Goal: Task Accomplishment & Management: Use online tool/utility

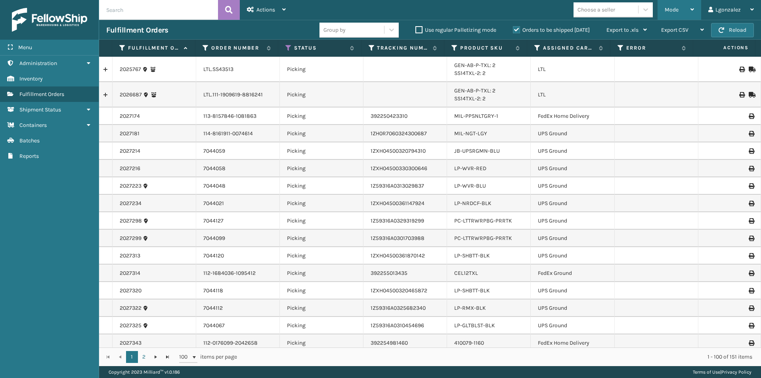
click at [689, 8] on div "Mode" at bounding box center [678, 10] width 29 height 20
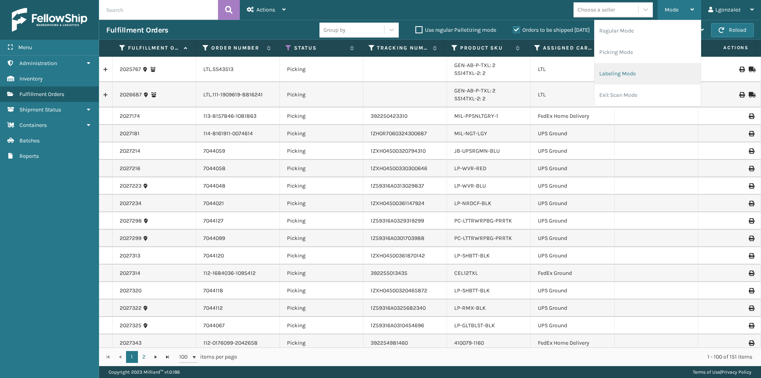
click at [606, 76] on li "Labeling Mode" at bounding box center [647, 73] width 106 height 21
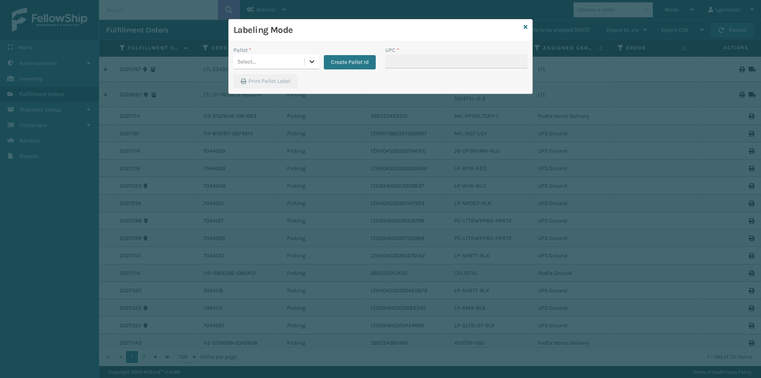
click at [311, 60] on icon at bounding box center [312, 61] width 8 height 8
click at [355, 61] on button "Create Pallet Id" at bounding box center [350, 62] width 52 height 14
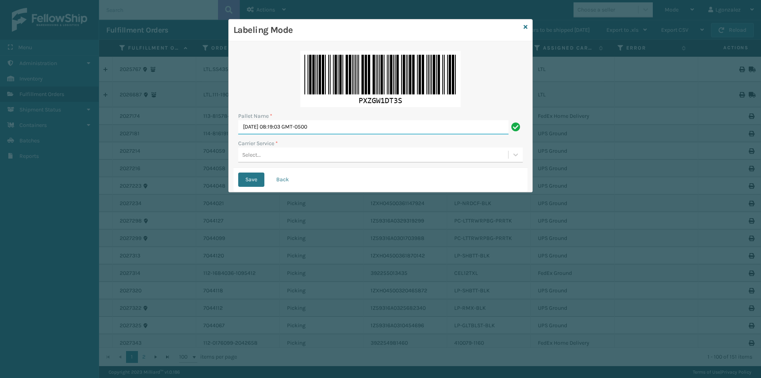
click at [326, 123] on input "[DATE] 08:19:03 GMT-0500" at bounding box center [373, 127] width 270 height 14
type input "TRINITY"
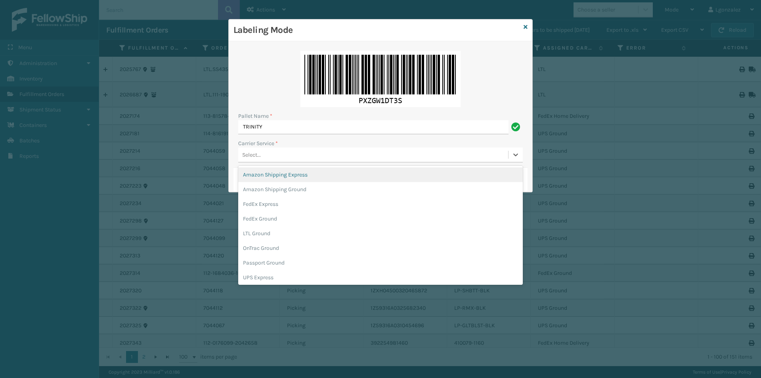
click at [276, 155] on div "Select..." at bounding box center [373, 154] width 270 height 13
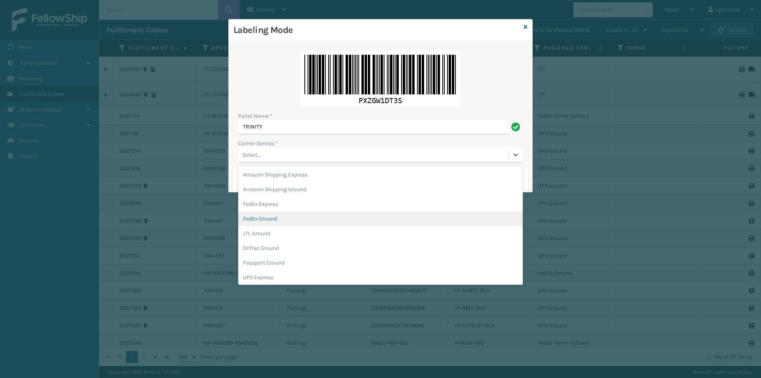
click at [279, 219] on div "FedEx Ground" at bounding box center [380, 218] width 284 height 15
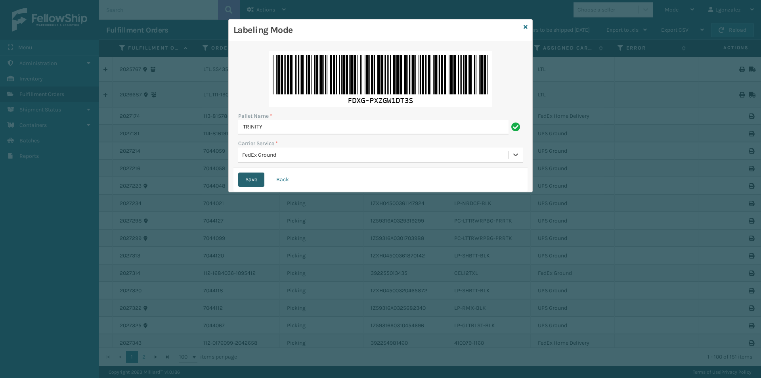
click at [253, 177] on button "Save" at bounding box center [251, 179] width 26 height 14
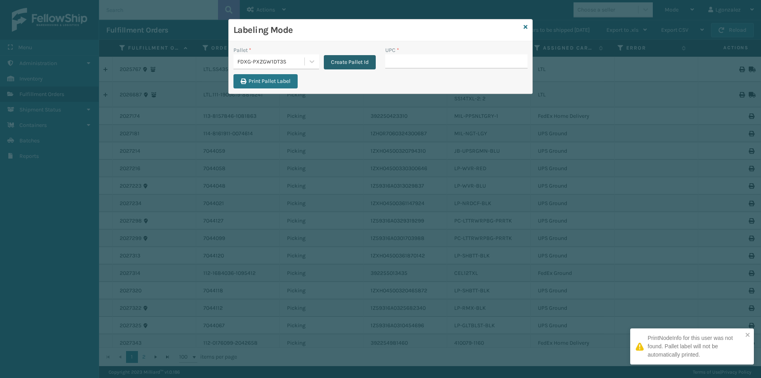
click at [340, 65] on button "Create Pallet Id" at bounding box center [350, 62] width 52 height 14
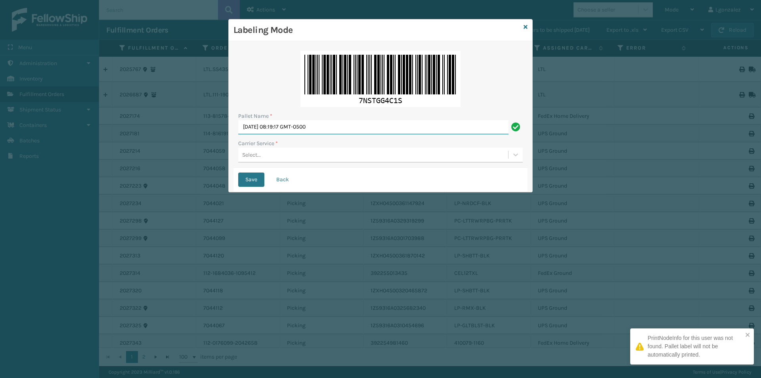
click at [294, 128] on input "[DATE] 08:19:17 GMT-0500" at bounding box center [373, 127] width 270 height 14
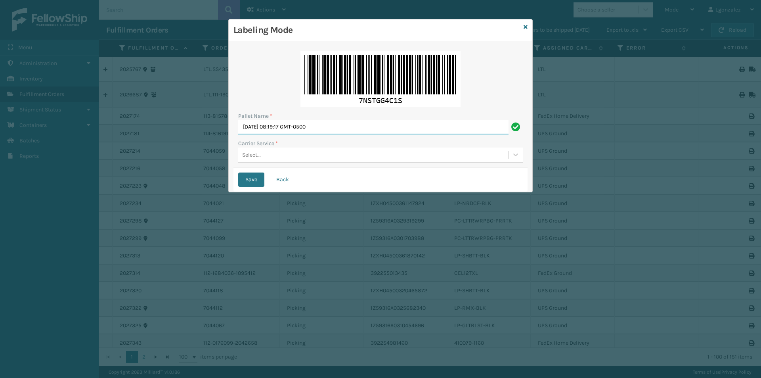
click at [294, 127] on input "[DATE] 08:19:17 GMT-0500" at bounding box center [373, 127] width 270 height 14
type input "TRINITY"
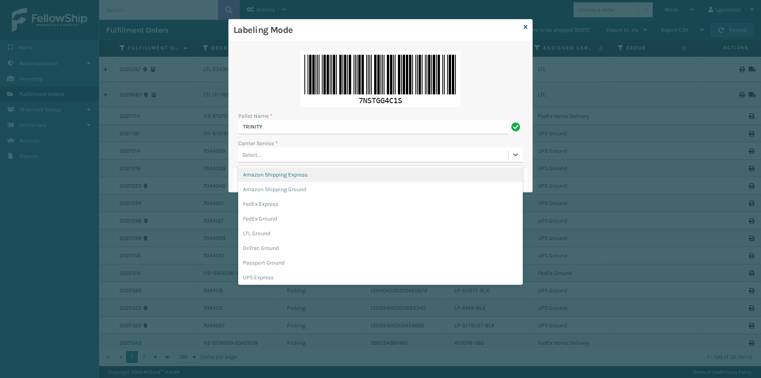
click at [277, 158] on div "Select..." at bounding box center [373, 154] width 270 height 13
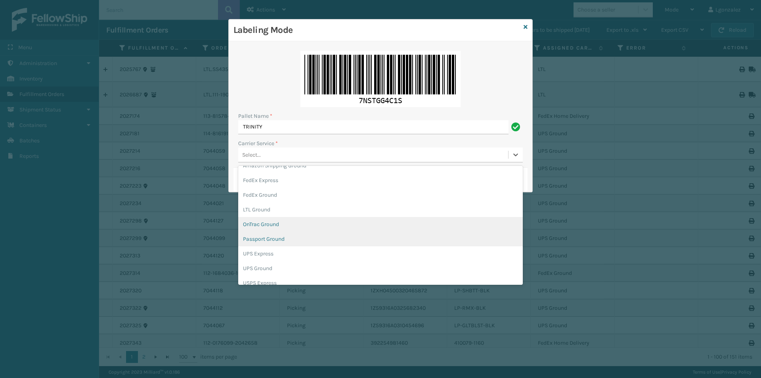
scroll to position [46, 0]
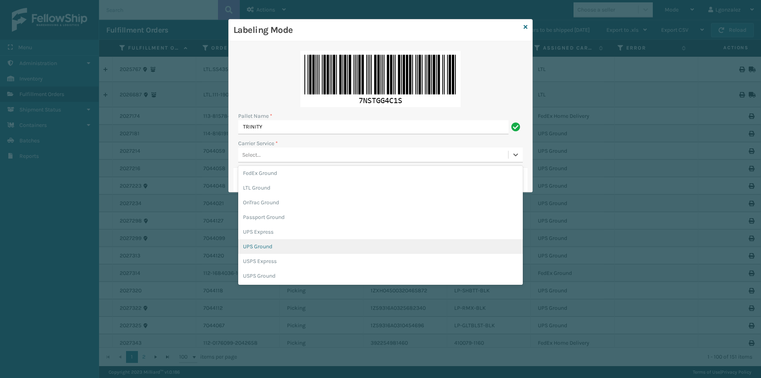
click at [269, 245] on div "UPS Ground" at bounding box center [380, 246] width 284 height 15
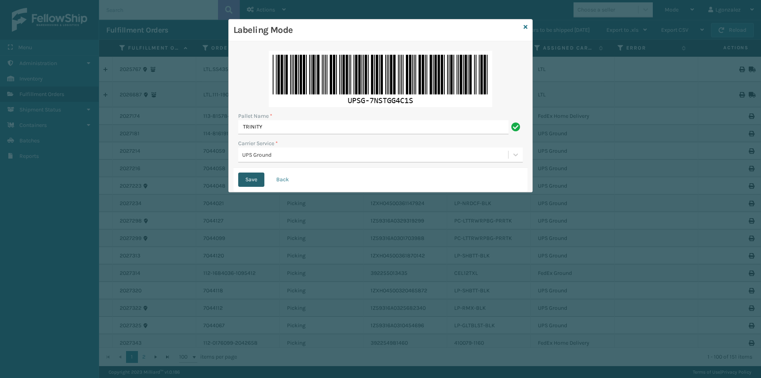
click at [251, 182] on button "Save" at bounding box center [251, 179] width 26 height 14
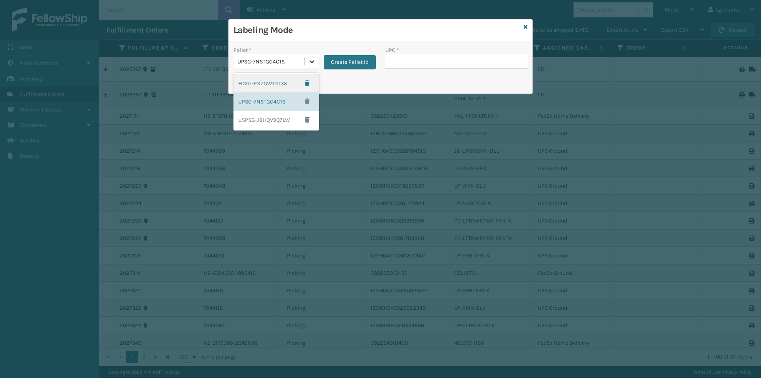
click at [311, 62] on icon at bounding box center [311, 61] width 5 height 3
click at [287, 83] on div "FDXG-PXZGW1DT3S" at bounding box center [276, 83] width 86 height 18
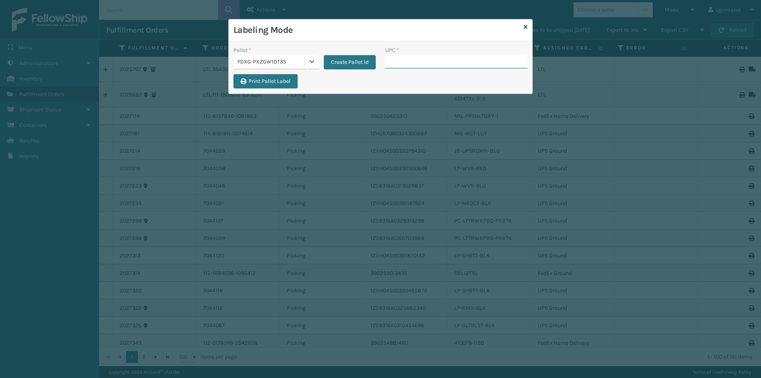
click at [415, 62] on input "UPC *" at bounding box center [456, 61] width 142 height 14
type input "840985117900"
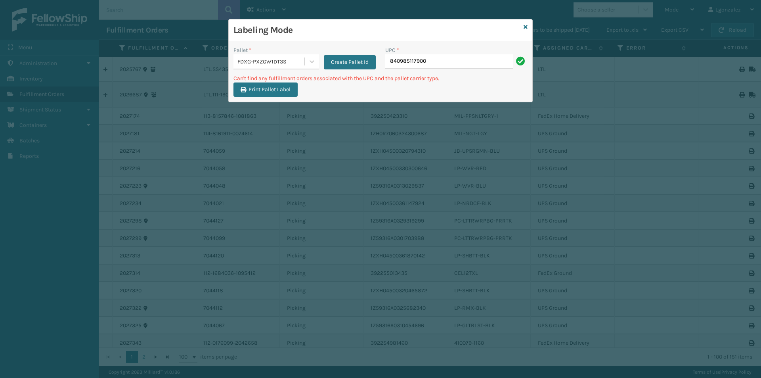
click at [394, 61] on input "840985117900" at bounding box center [449, 61] width 128 height 14
click at [312, 59] on icon at bounding box center [312, 61] width 8 height 8
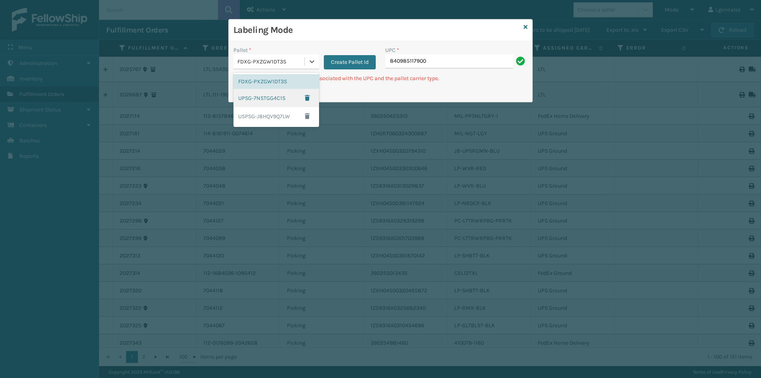
click at [277, 104] on div "UPSG-7NSTGG4C1S" at bounding box center [276, 98] width 86 height 18
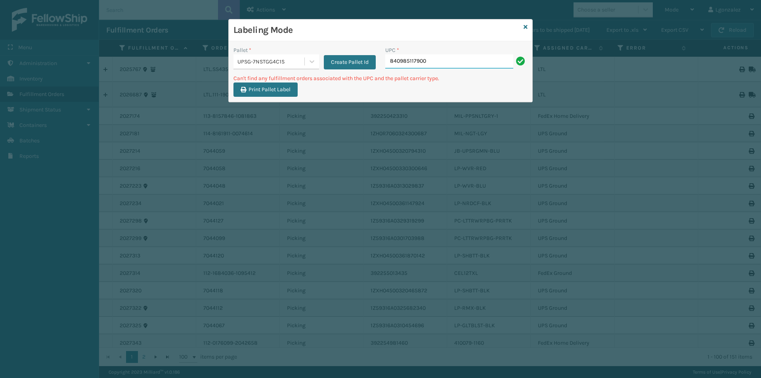
click at [472, 63] on input "840985117900" at bounding box center [449, 61] width 128 height 14
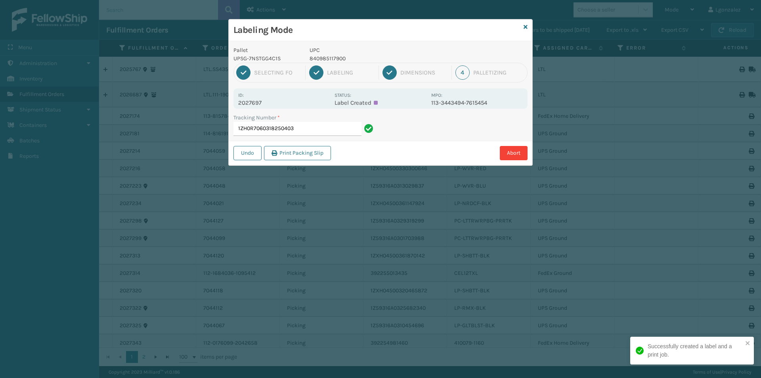
click at [336, 55] on p "840985117900" at bounding box center [367, 58] width 117 height 8
copy p "840985117900"
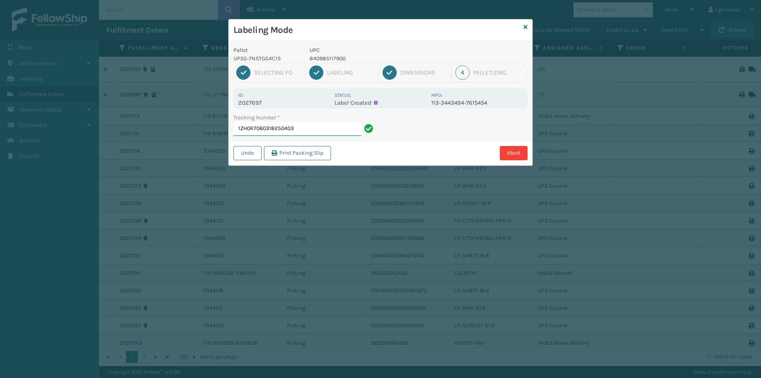
drag, startPoint x: 346, startPoint y: 126, endPoint x: 343, endPoint y: 134, distance: 8.2
click at [346, 127] on input "1ZH0R7060318250403" at bounding box center [297, 129] width 128 height 14
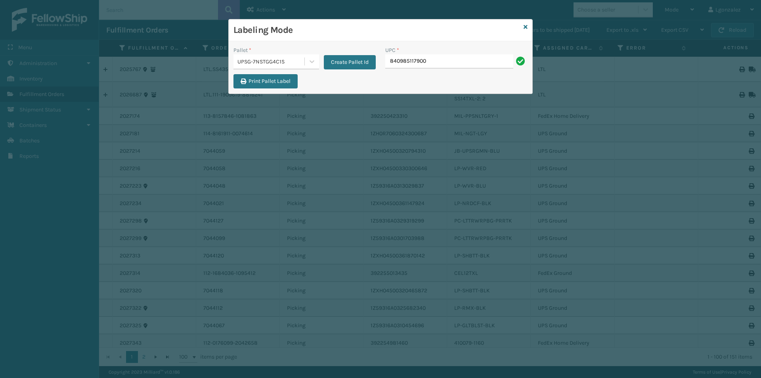
type input "840985117900"
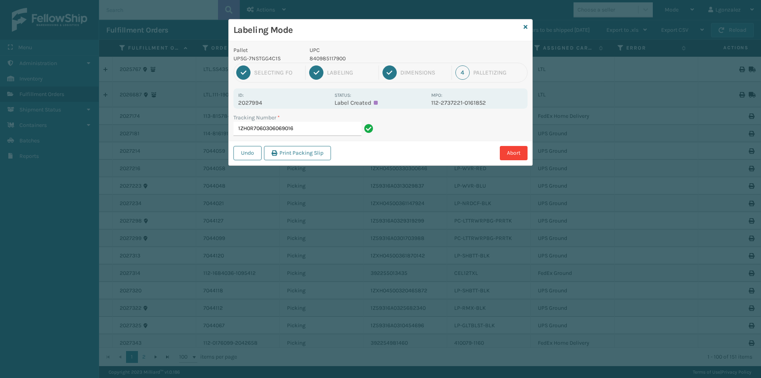
click at [338, 55] on p "840985117900" at bounding box center [367, 58] width 117 height 8
copy p "840985117900"
click at [319, 132] on input "1ZH0R7060306069016" at bounding box center [297, 129] width 128 height 14
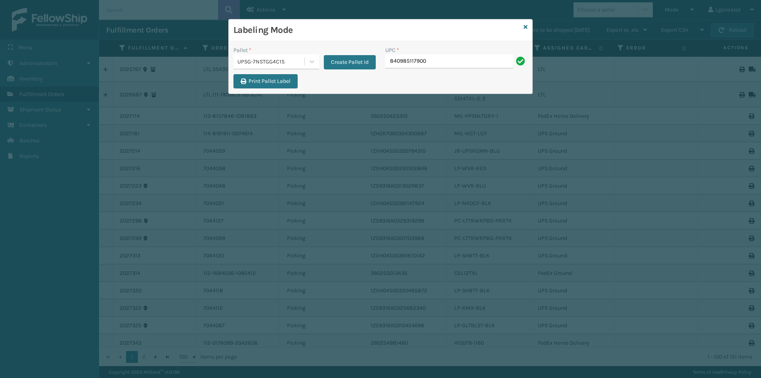
type input "840985117900"
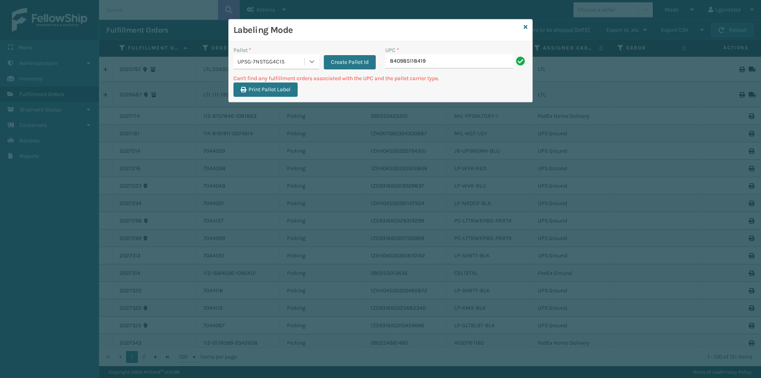
click at [313, 60] on icon at bounding box center [312, 61] width 8 height 8
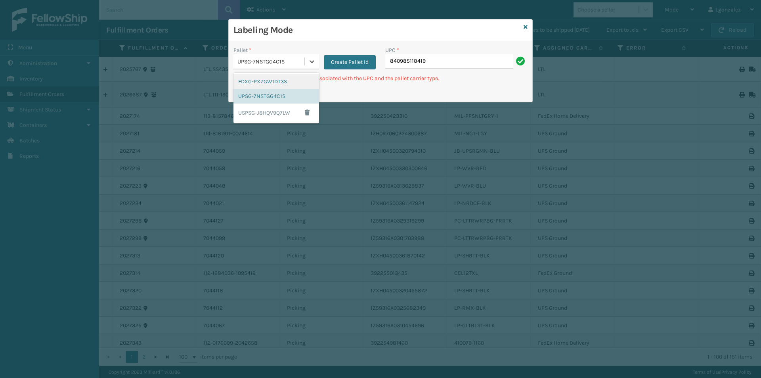
click at [267, 79] on div "FDXG-PXZGW1DT3S" at bounding box center [276, 81] width 86 height 15
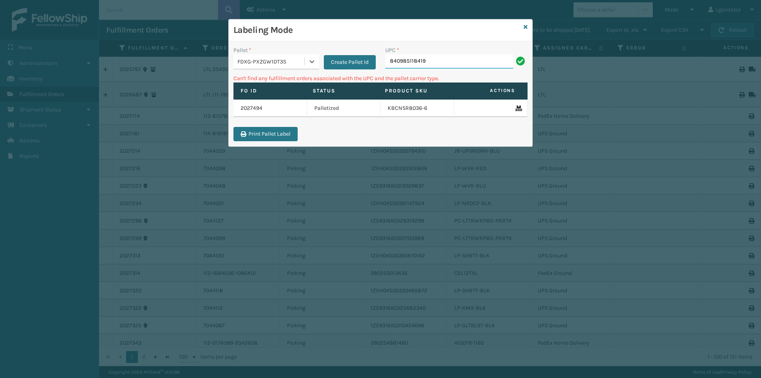
click at [481, 65] on input "840985118419" at bounding box center [449, 61] width 128 height 14
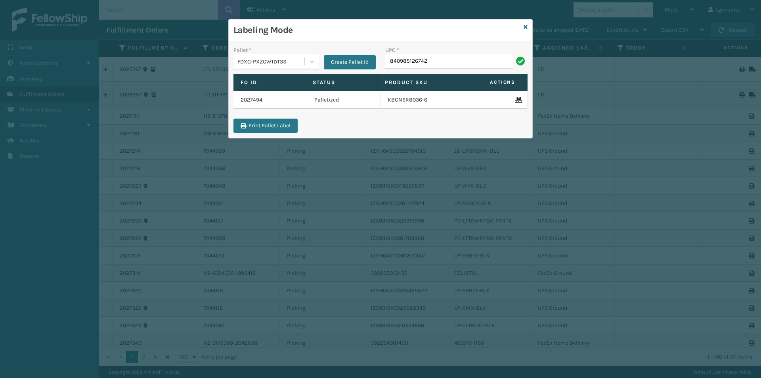
type input "840985126742"
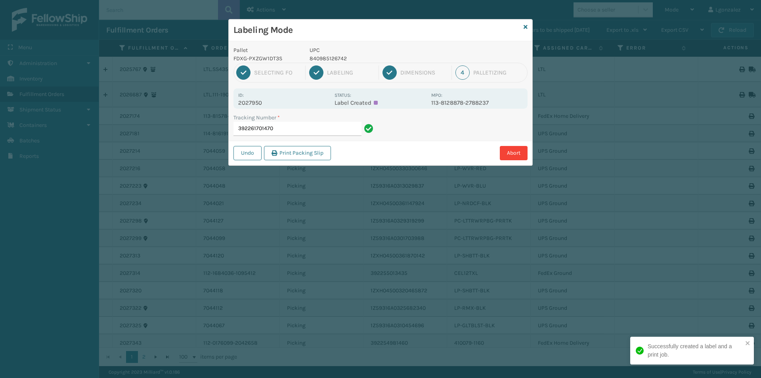
click at [331, 61] on p "840985126742" at bounding box center [367, 58] width 117 height 8
click at [329, 59] on p "840985126742" at bounding box center [367, 58] width 117 height 8
copy p "840985126742"
click at [336, 124] on input "392261701470" at bounding box center [297, 129] width 128 height 14
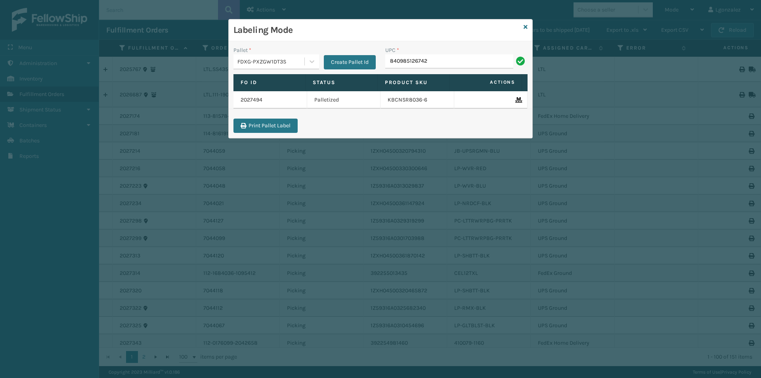
type input "840985126742"
type input "840985125677"
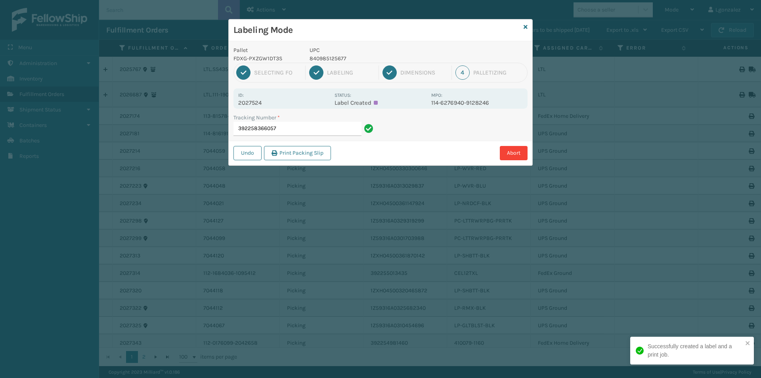
drag, startPoint x: 282, startPoint y: 125, endPoint x: 195, endPoint y: 112, distance: 87.7
click at [195, 112] on div "Labeling Mode Pallet FDXG-PXZGW1DT3S UPC 840985125677 1 Selecting FO 2 Labeling…" at bounding box center [380, 189] width 761 height 378
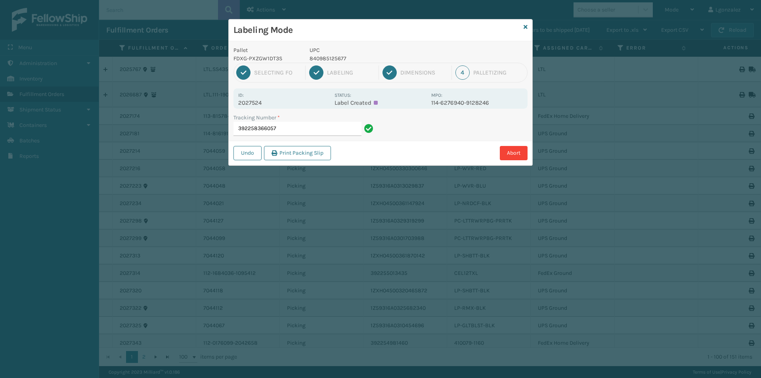
click at [347, 59] on p "840985125677" at bounding box center [367, 58] width 117 height 8
drag, startPoint x: 347, startPoint y: 59, endPoint x: 316, endPoint y: 59, distance: 31.3
click at [316, 59] on p "840985125677" at bounding box center [367, 58] width 117 height 8
copy p "840985125677"
click at [309, 129] on input "392258366057" at bounding box center [297, 129] width 128 height 14
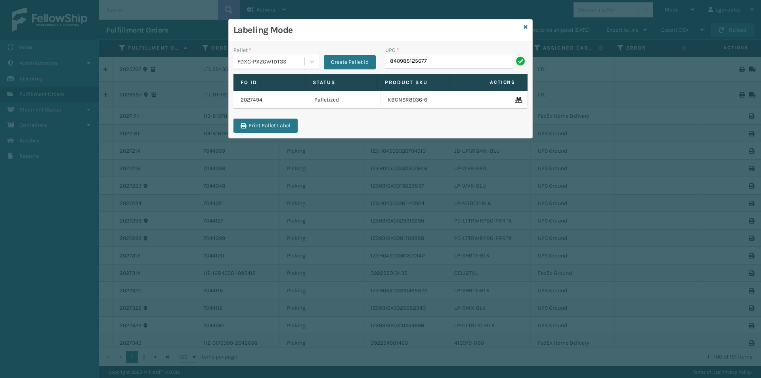
type input "840985125677"
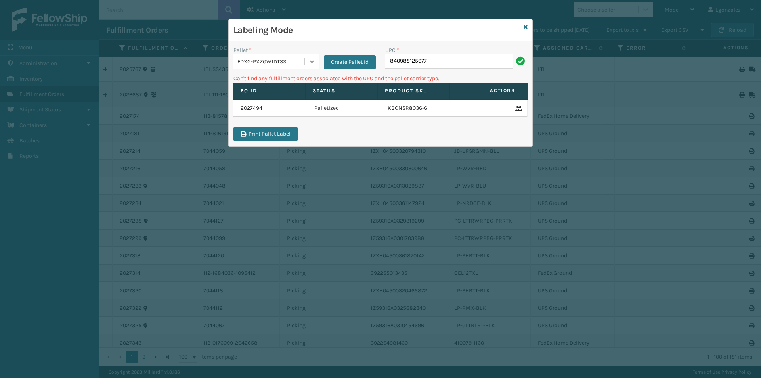
click at [308, 61] on icon at bounding box center [312, 61] width 8 height 8
click at [284, 95] on div "UPSG-7NSTGG4C1S" at bounding box center [276, 96] width 86 height 15
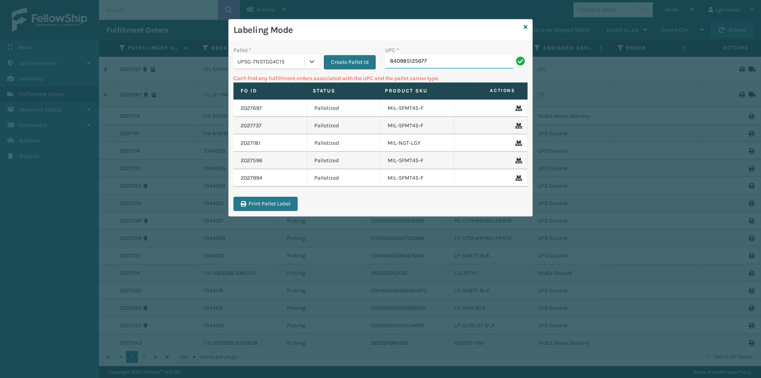
click at [446, 63] on input "840985125677" at bounding box center [449, 61] width 128 height 14
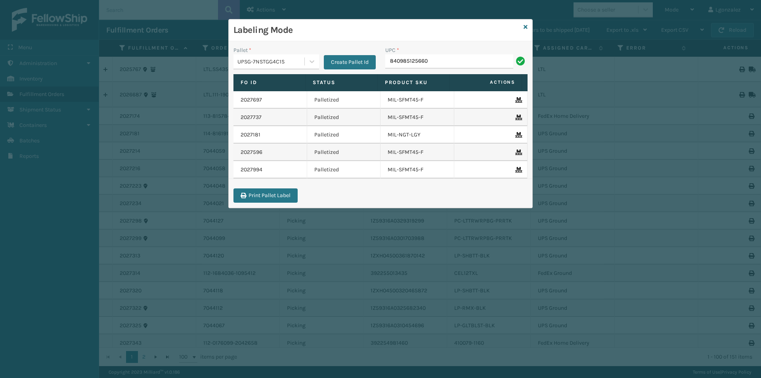
type input "840985125660"
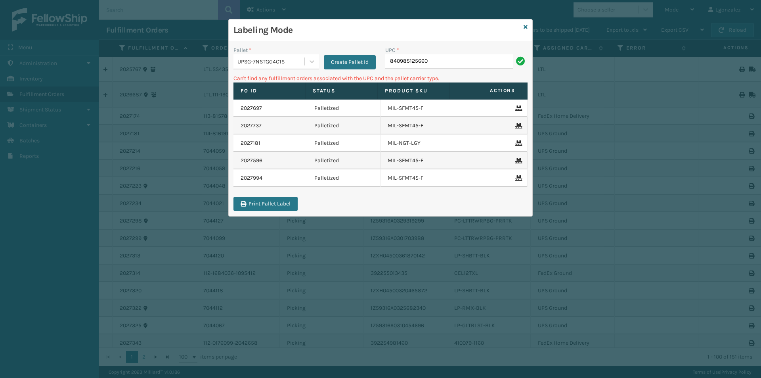
click at [273, 67] on div "UPSG-7NSTGG4C1S" at bounding box center [268, 61] width 71 height 13
click at [257, 78] on div "FDXG-PXZGW1DT3S" at bounding box center [276, 81] width 86 height 15
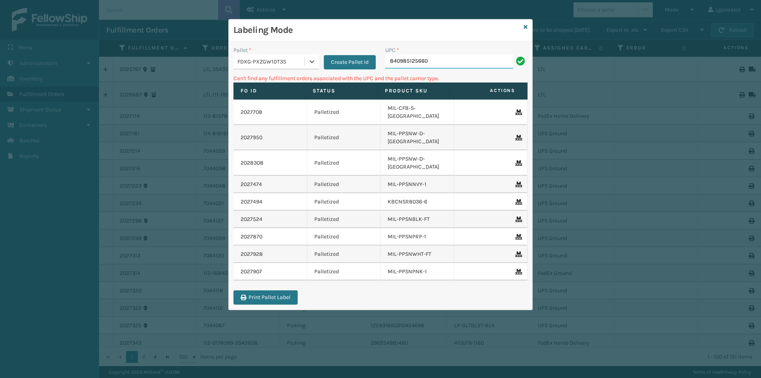
click at [438, 61] on input "840985125660" at bounding box center [449, 61] width 128 height 14
click at [313, 61] on icon at bounding box center [311, 61] width 5 height 3
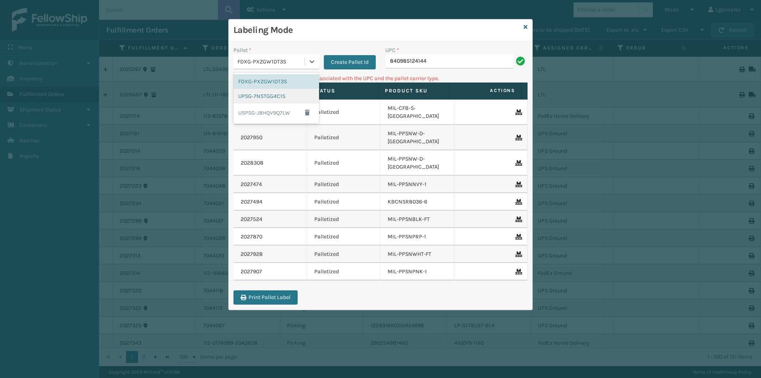
click at [297, 95] on div "UPSG-7NSTGG4C1S" at bounding box center [276, 96] width 86 height 15
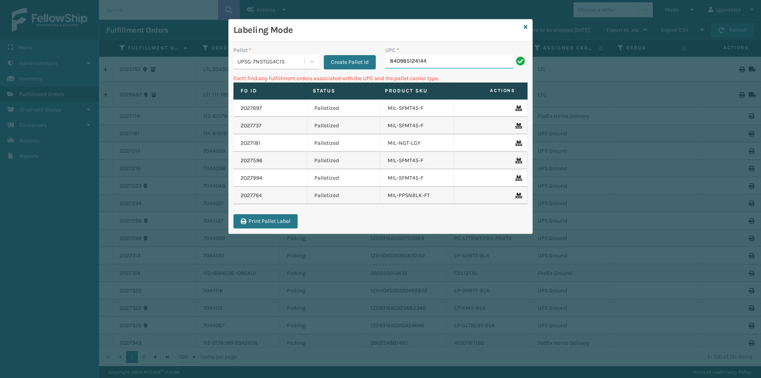
click at [444, 59] on input "840985124144" at bounding box center [449, 61] width 128 height 14
type input "840985124144."
type input "840985124144"
click at [309, 62] on icon at bounding box center [312, 61] width 8 height 8
click at [300, 78] on div "FDXG-PXZGW1DT3S" at bounding box center [276, 81] width 86 height 15
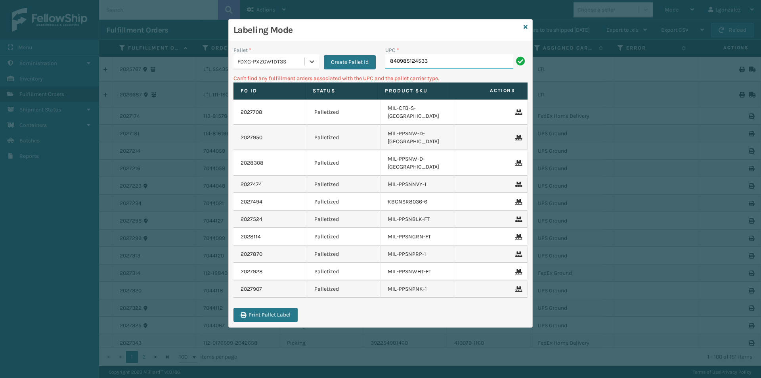
click at [462, 55] on input "840985124533" at bounding box center [449, 61] width 128 height 14
type input "840985124533."
type input "840985124533"
click at [305, 65] on div at bounding box center [312, 61] width 14 height 14
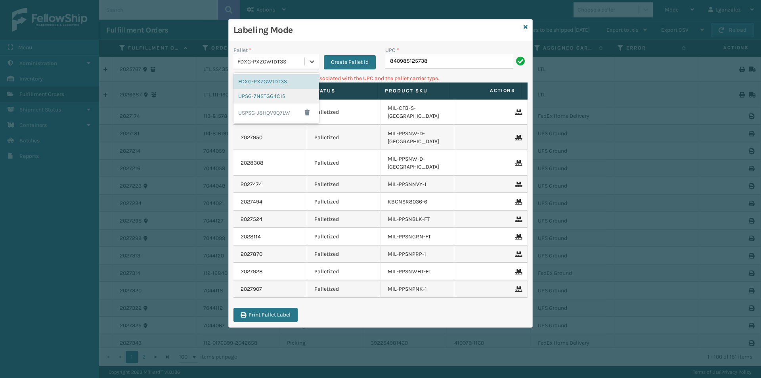
click at [292, 92] on div "UPSG-7NSTGG4C1S" at bounding box center [276, 96] width 86 height 15
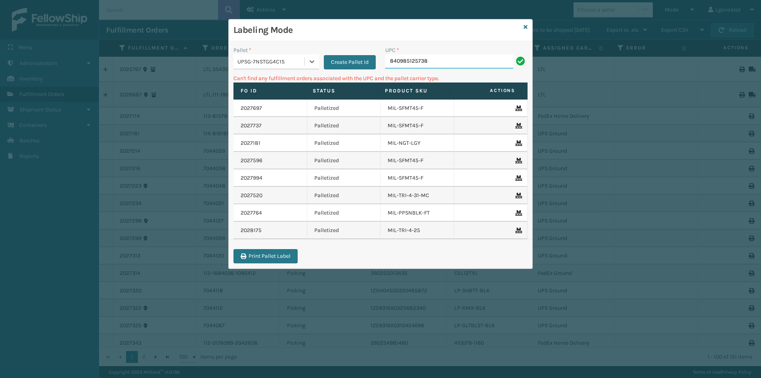
click at [433, 65] on input "840985125738" at bounding box center [449, 61] width 128 height 14
click at [305, 63] on div at bounding box center [312, 61] width 14 height 14
click at [288, 82] on div "FDXG-PXZGW1DT3S" at bounding box center [276, 81] width 86 height 15
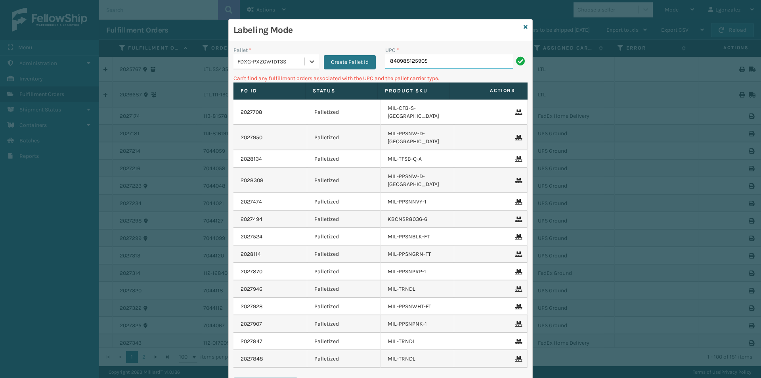
click at [437, 63] on input "840985125905" at bounding box center [449, 61] width 128 height 14
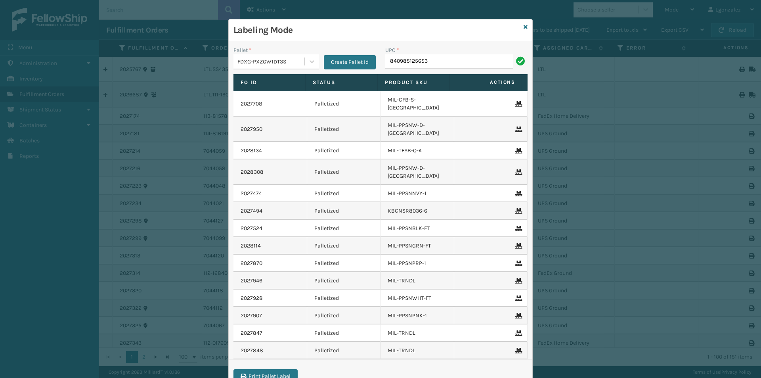
type input "840985125653"
type input "840985126766"
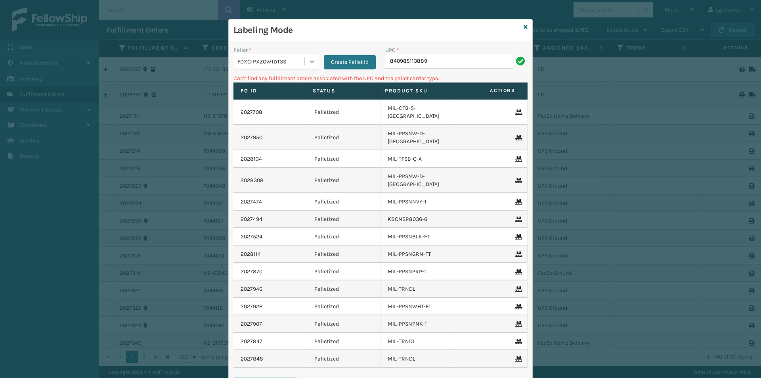
click at [311, 63] on icon at bounding box center [312, 61] width 8 height 8
click at [271, 93] on div "UPSG-7NSTGG4C1S" at bounding box center [276, 96] width 86 height 15
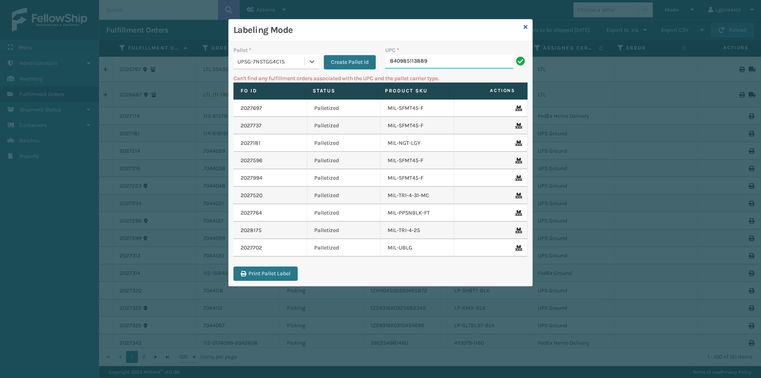
click at [437, 59] on input "840985113889" at bounding box center [449, 61] width 128 height 14
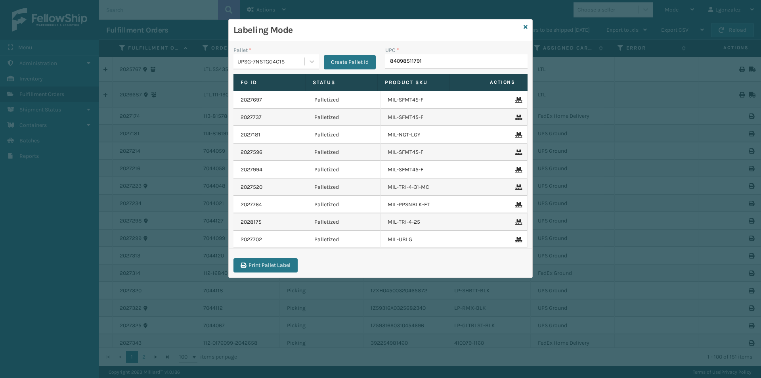
type input "840985117917"
type input "LP-WVR-RED"
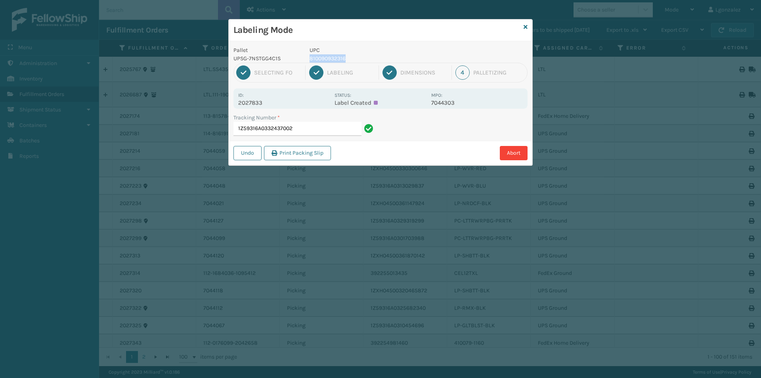
drag, startPoint x: 347, startPoint y: 57, endPoint x: 304, endPoint y: 61, distance: 43.8
click at [305, 61] on div "UPC 810090932316" at bounding box center [368, 54] width 126 height 17
copy p "810090932316"
click at [310, 129] on input "1Z59316A0332437002" at bounding box center [297, 129] width 128 height 14
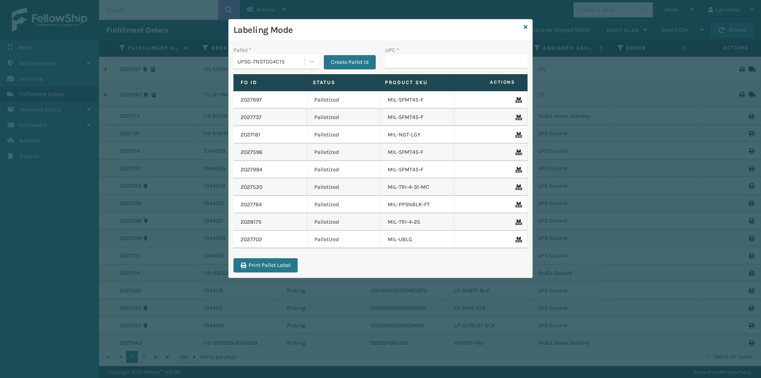
click at [303, 127] on td "2027181" at bounding box center [270, 134] width 74 height 17
click at [404, 63] on input "UPC *" at bounding box center [456, 61] width 142 height 14
paste input "810090932316"
type input "810090932316"
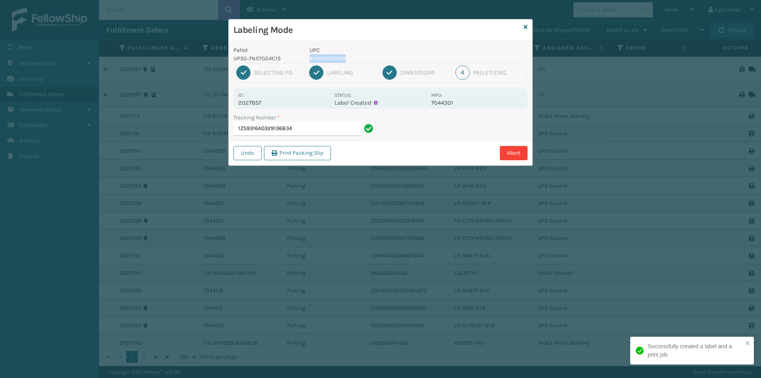
drag, startPoint x: 340, startPoint y: 60, endPoint x: 309, endPoint y: 60, distance: 30.1
click at [309, 60] on p "810090932316" at bounding box center [367, 58] width 117 height 8
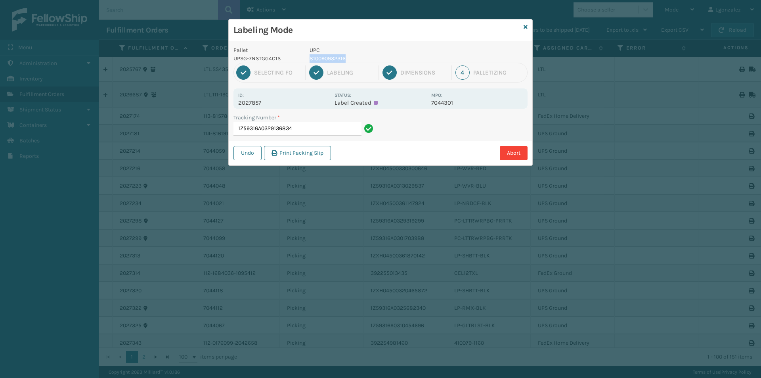
copy p "810090932316"
click at [343, 135] on input "1Z59316A0329136834" at bounding box center [297, 129] width 128 height 14
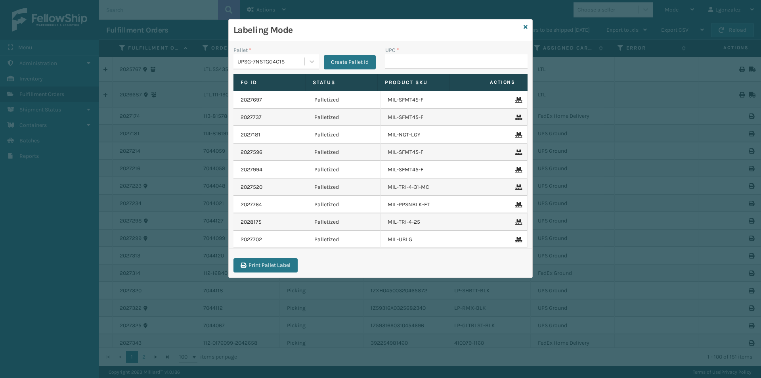
click at [315, 128] on td "Palletized" at bounding box center [344, 134] width 74 height 17
click at [395, 57] on input "UPC *" at bounding box center [456, 61] width 142 height 14
paste input "810090932316"
type input "810090932316"
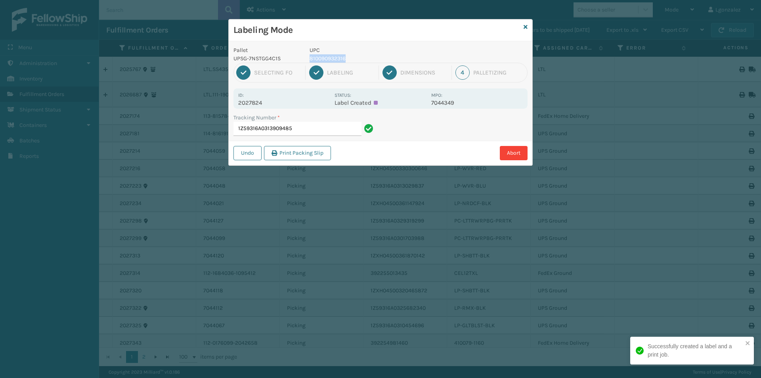
drag, startPoint x: 336, startPoint y: 59, endPoint x: 308, endPoint y: 58, distance: 28.5
click at [308, 58] on div "UPC 810090932316" at bounding box center [368, 54] width 126 height 17
copy p "810090932316"
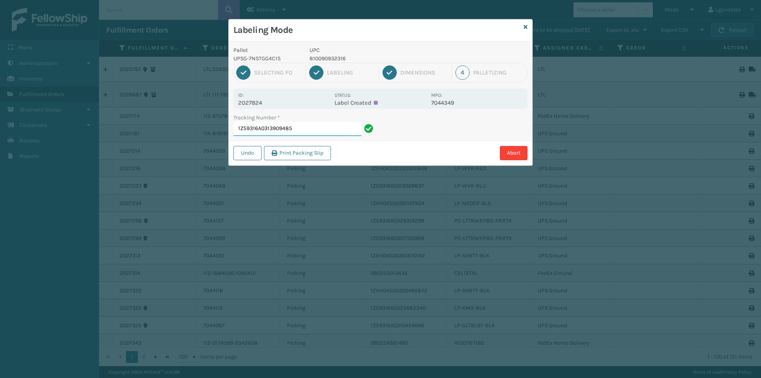
click at [301, 133] on input "1Z59316A0313909485" at bounding box center [297, 129] width 128 height 14
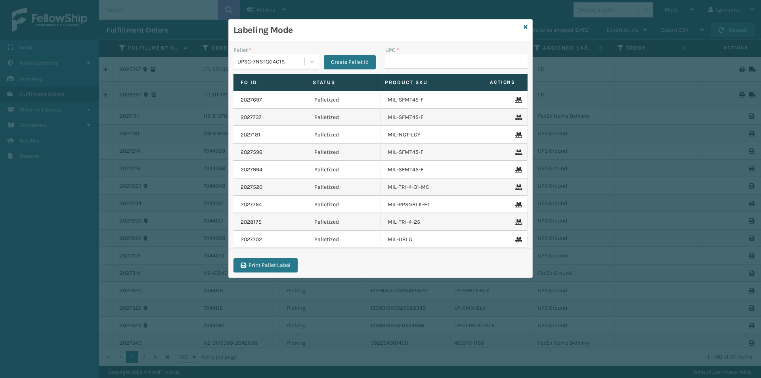
click at [405, 62] on input "UPC *" at bounding box center [456, 61] width 142 height 14
type input "810090932316"
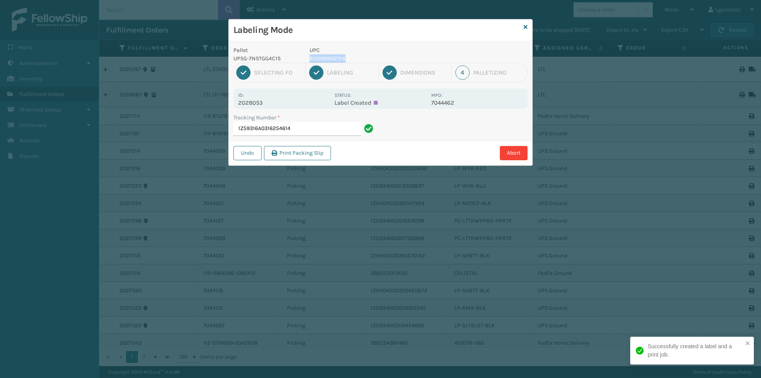
drag, startPoint x: 347, startPoint y: 60, endPoint x: 309, endPoint y: 60, distance: 37.6
click at [309, 60] on p "810090932316" at bounding box center [367, 58] width 117 height 8
copy p "810090932316"
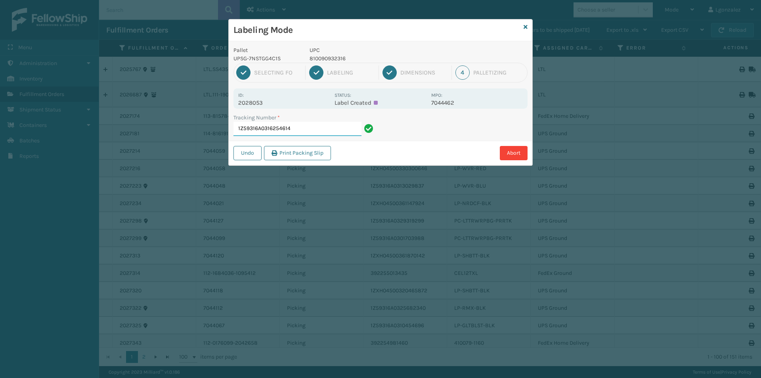
click at [325, 126] on input "1Z59316A0316254614" at bounding box center [297, 129] width 128 height 14
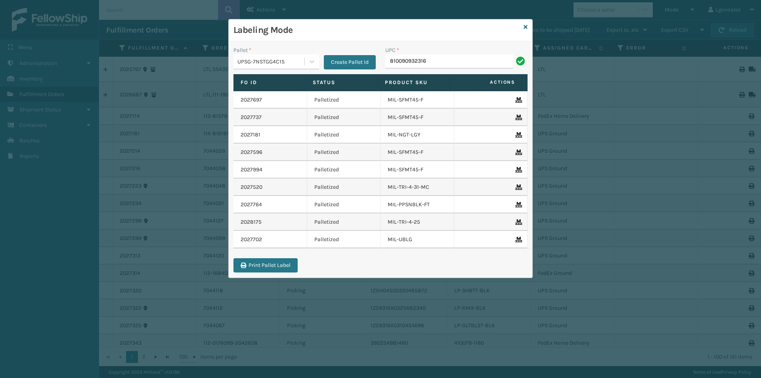
type input "810090932316"
type input "810090933450"
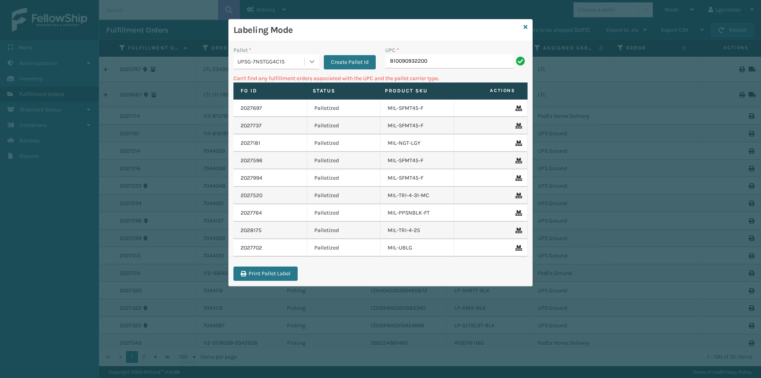
click at [314, 59] on icon at bounding box center [312, 61] width 8 height 8
click at [288, 77] on div "FDXG-PXZGW1DT3S" at bounding box center [276, 81] width 86 height 15
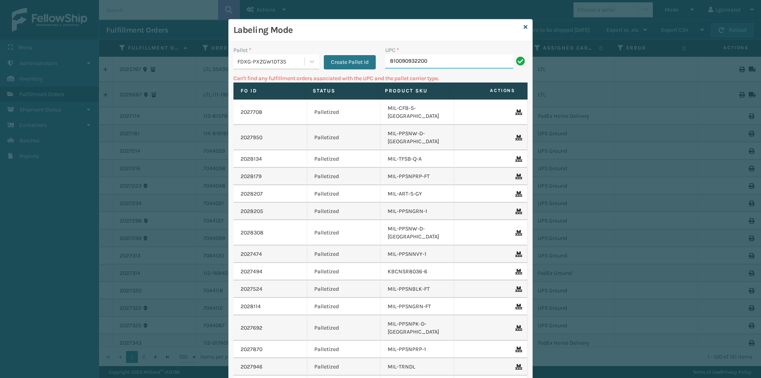
click at [424, 60] on input "810090932200" at bounding box center [449, 61] width 128 height 14
click at [309, 62] on icon at bounding box center [311, 61] width 5 height 3
click at [263, 97] on div "UPSG-7NSTGG4C1S" at bounding box center [276, 96] width 86 height 15
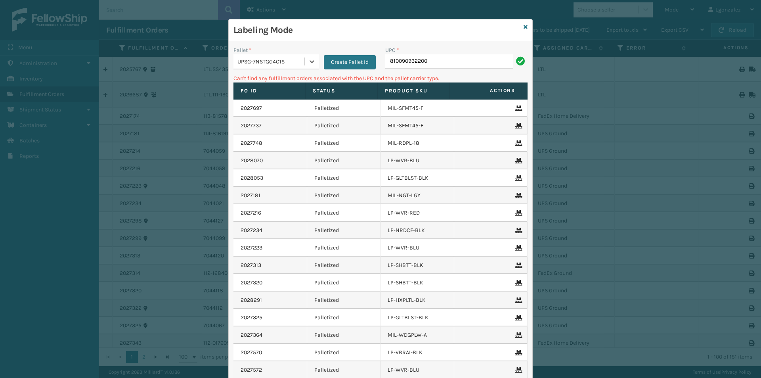
drag, startPoint x: 435, startPoint y: 51, endPoint x: 439, endPoint y: 58, distance: 8.0
click at [439, 57] on div "UPC * 810090932200" at bounding box center [456, 57] width 142 height 23
click at [441, 62] on input "810090932200" at bounding box center [449, 61] width 128 height 14
click at [308, 59] on icon at bounding box center [312, 61] width 8 height 8
click at [523, 27] on icon at bounding box center [525, 27] width 4 height 6
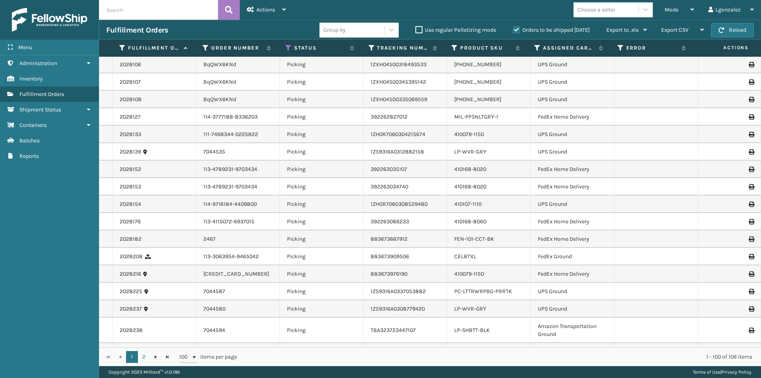
scroll to position [1268, 0]
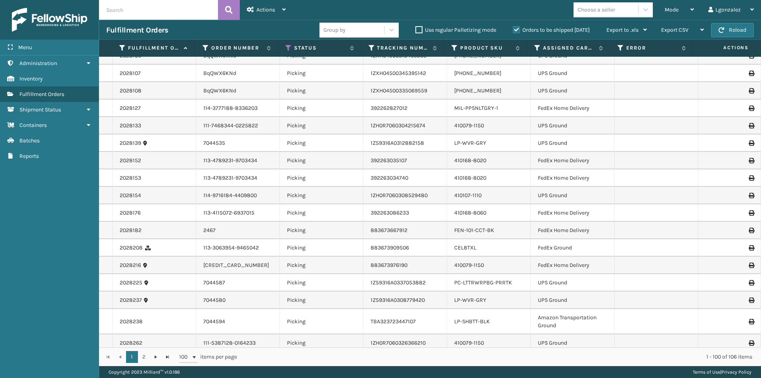
click at [502, 317] on div "LP-SHBTT-BLK" at bounding box center [488, 321] width 69 height 8
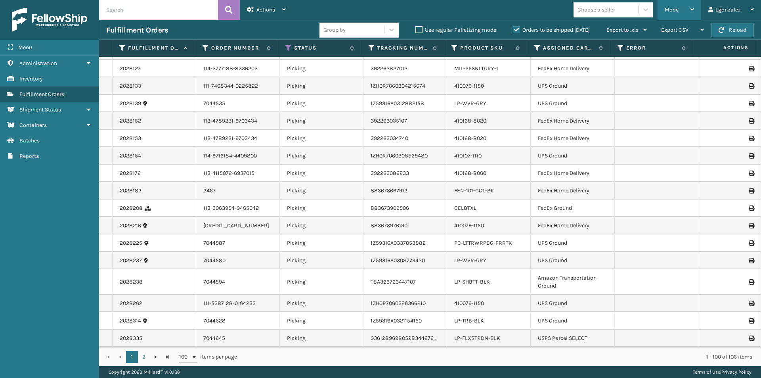
click at [691, 6] on div "Mode" at bounding box center [678, 10] width 29 height 20
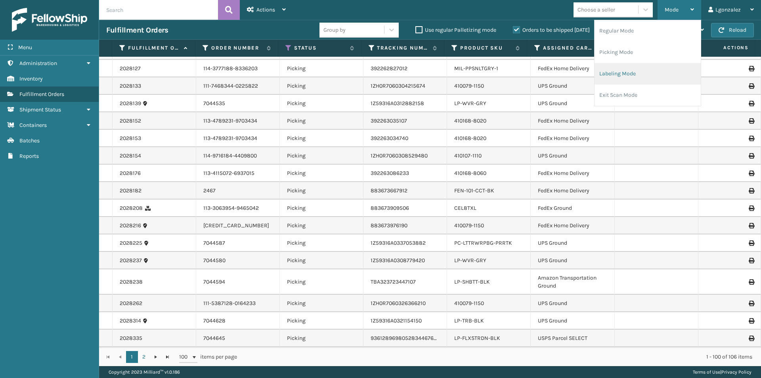
click at [646, 74] on li "Labeling Mode" at bounding box center [647, 73] width 106 height 21
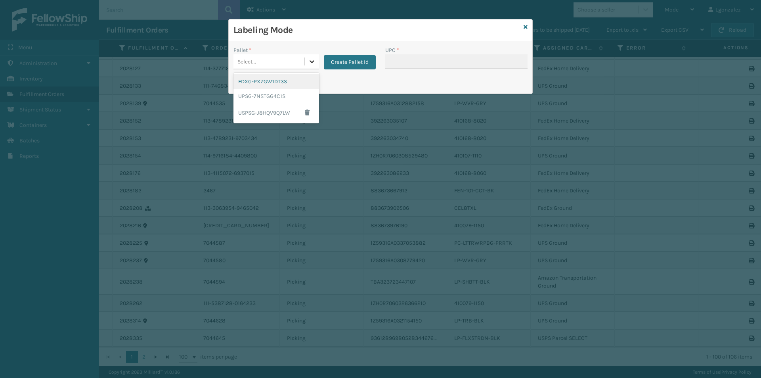
click at [309, 61] on icon at bounding box center [312, 61] width 8 height 8
click at [266, 97] on div "UPSG-7NSTGG4C1S" at bounding box center [276, 96] width 86 height 15
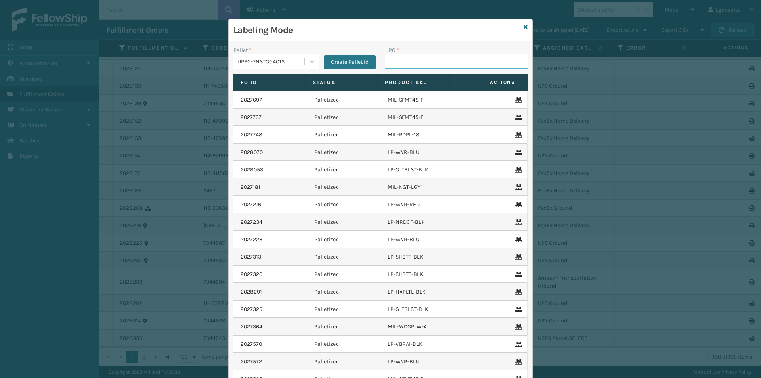
click at [422, 65] on input "UPC *" at bounding box center [456, 61] width 142 height 14
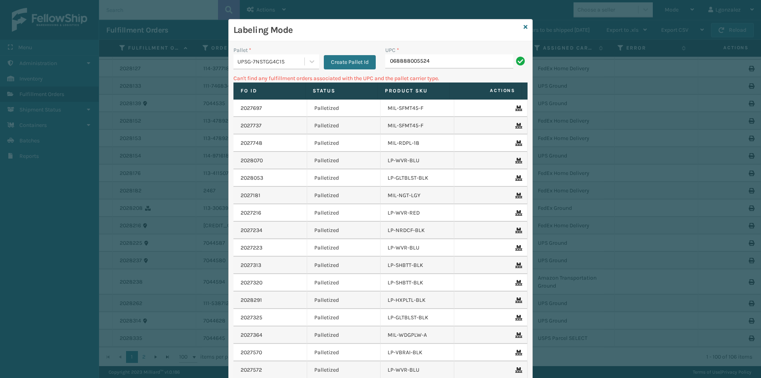
click at [389, 58] on input "068888005524" at bounding box center [449, 61] width 128 height 14
type input "68888005524"
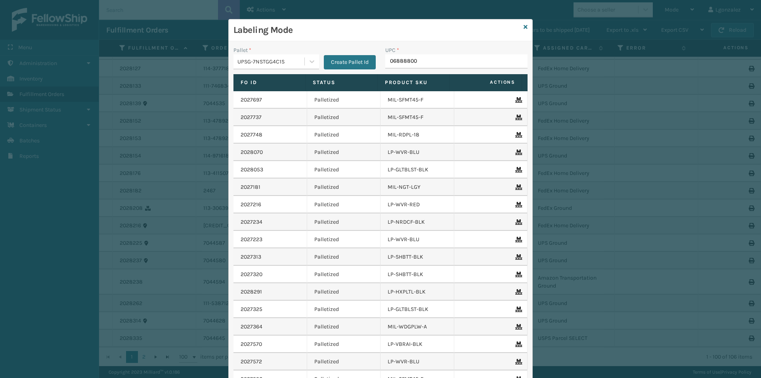
type input "068888005"
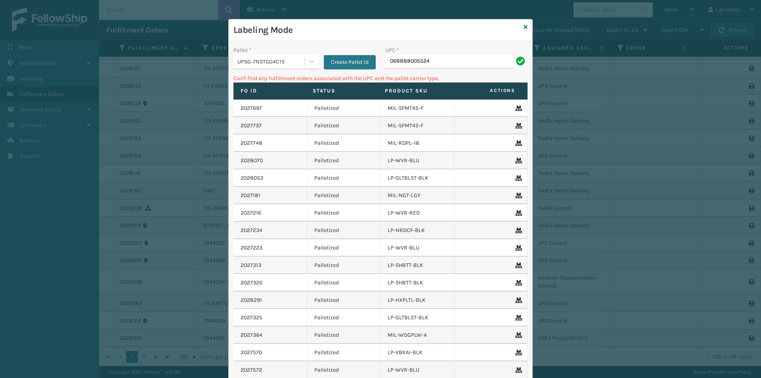
click at [389, 60] on input "068888005524" at bounding box center [449, 61] width 128 height 14
type input "68888005524"
click at [388, 60] on input "068888006859" at bounding box center [449, 61] width 128 height 14
drag, startPoint x: 430, startPoint y: 60, endPoint x: 345, endPoint y: 51, distance: 85.3
click at [345, 51] on div "Pallet * UPSG-7NSTGG4C1S Create Pallet Id UPC * 068888006859" at bounding box center [380, 60] width 303 height 28
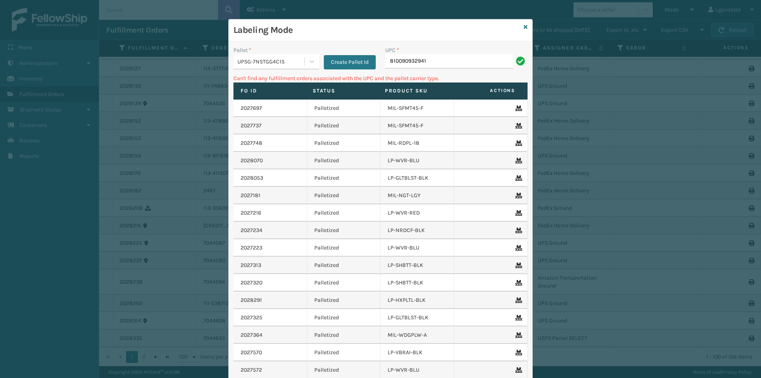
type input "810090932941"
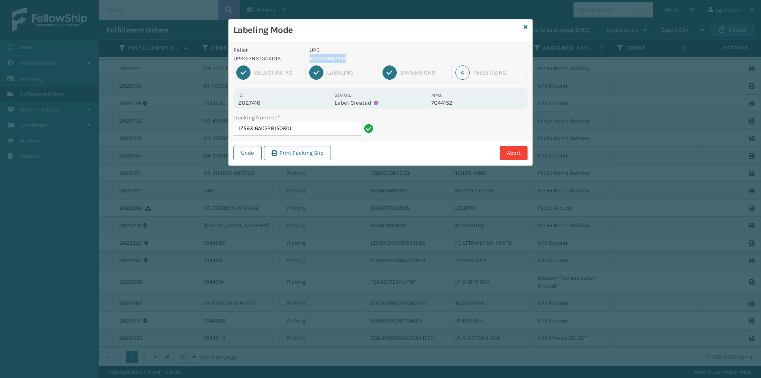
drag, startPoint x: 346, startPoint y: 57, endPoint x: 309, endPoint y: 58, distance: 36.5
click at [309, 58] on p "810090932941" at bounding box center [367, 58] width 117 height 8
copy p "810090932941"
click at [324, 128] on input "1Z59316A0328150801" at bounding box center [297, 129] width 128 height 14
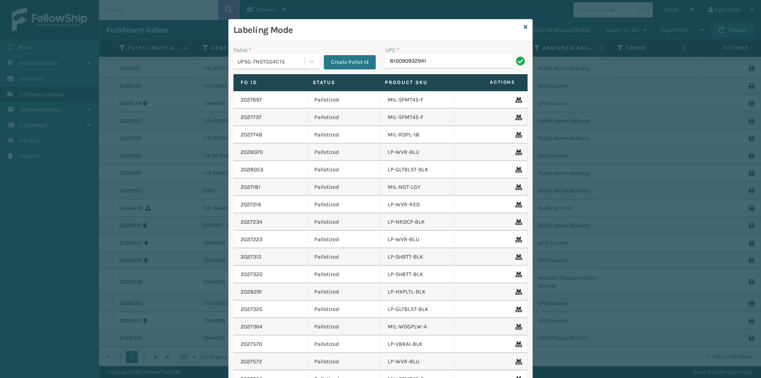
type input "810090932941"
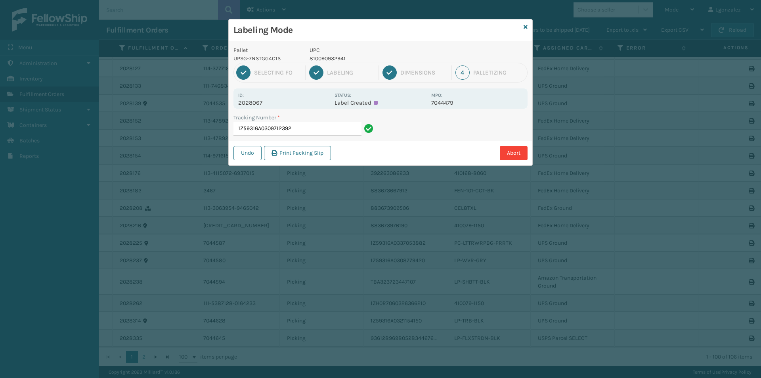
click at [301, 130] on input "1Z59316A0309712392" at bounding box center [297, 129] width 128 height 14
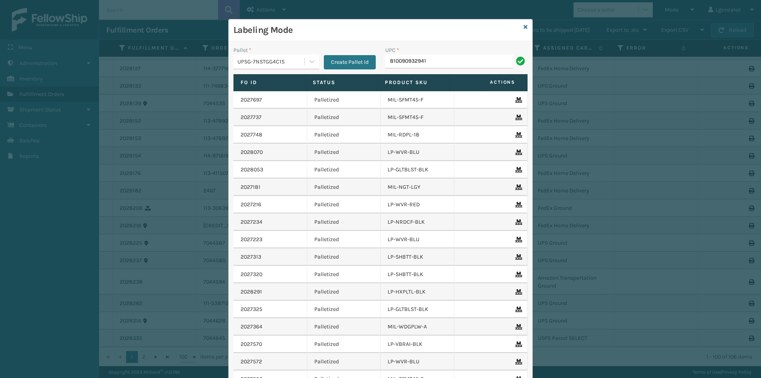
type input "810090932941"
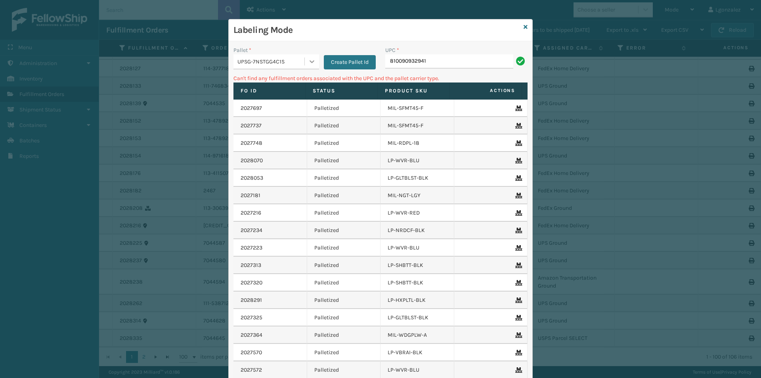
click at [313, 65] on div at bounding box center [312, 61] width 14 height 14
click at [290, 82] on div "FDXG-PXZGW1DT3S" at bounding box center [276, 81] width 86 height 15
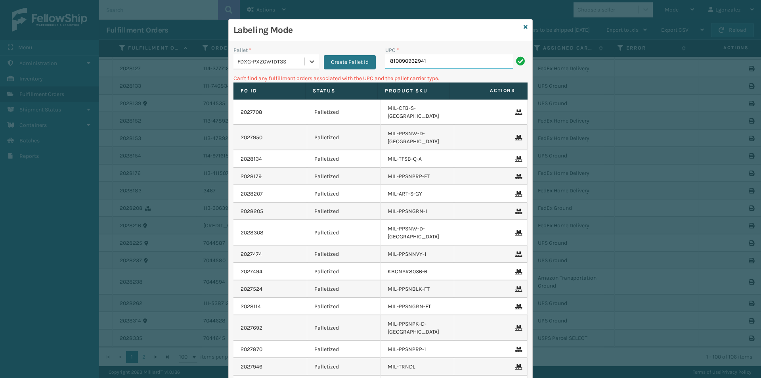
click at [440, 60] on input "810090932941" at bounding box center [449, 61] width 128 height 14
click at [305, 60] on div at bounding box center [312, 61] width 14 height 14
click at [259, 94] on div "UPSG-7NSTGG4C1S" at bounding box center [276, 96] width 86 height 15
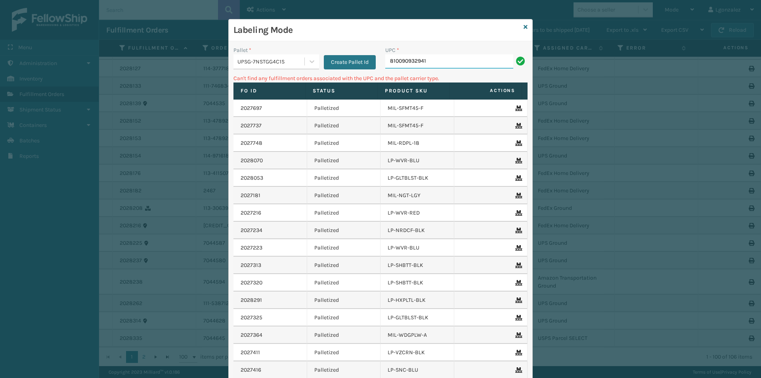
click at [432, 59] on input "810090932941" at bounding box center [449, 61] width 128 height 14
click at [525, 27] on div "Labeling Mode Pallet * UPSG-7NSTGG4C1S Create Pallet Id UPC * 810090932941 Can'…" at bounding box center [380, 228] width 304 height 419
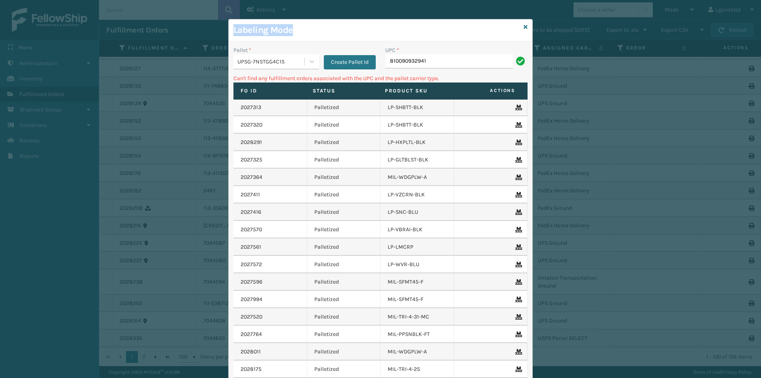
scroll to position [158, 0]
click at [420, 214] on td "LP-SNC-BLU" at bounding box center [417, 210] width 74 height 17
click at [403, 213] on td "LP-SNC-BLU" at bounding box center [417, 210] width 74 height 17
click at [526, 31] on div "Labeling Mode" at bounding box center [380, 30] width 303 height 22
click at [524, 29] on icon at bounding box center [525, 27] width 4 height 6
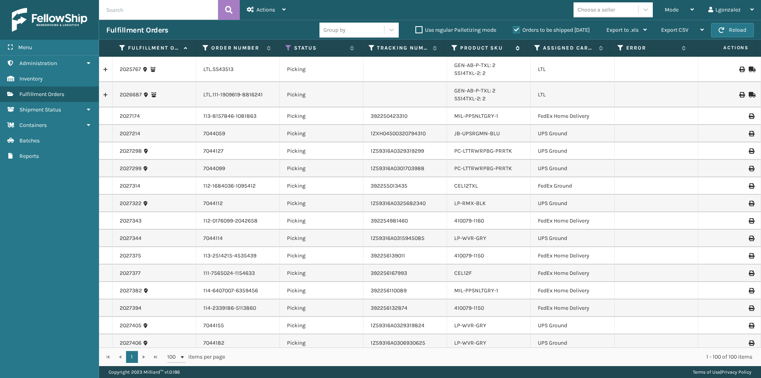
click at [490, 49] on label "Product SKU" at bounding box center [486, 47] width 52 height 7
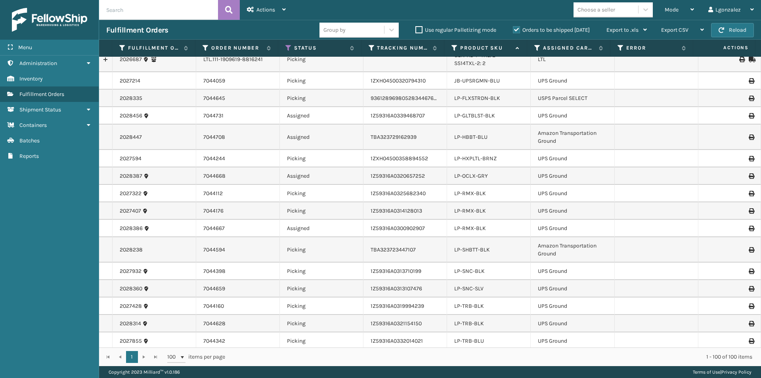
scroll to position [832, 0]
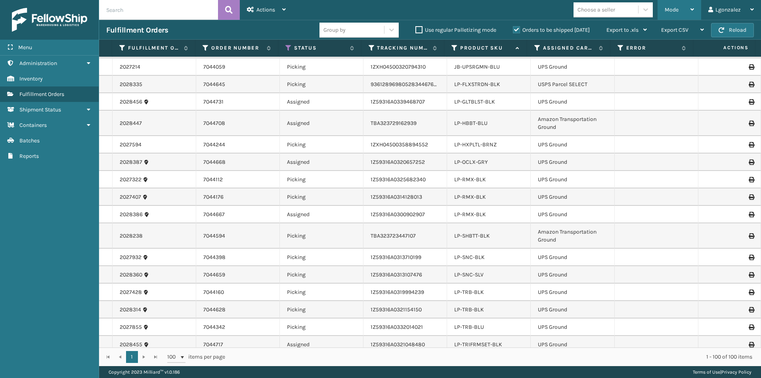
click at [676, 6] on div "Mode" at bounding box center [678, 10] width 29 height 20
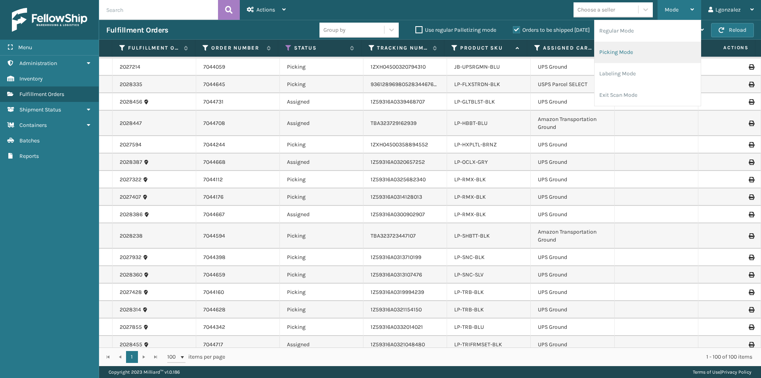
click at [616, 55] on li "Picking Mode" at bounding box center [647, 52] width 106 height 21
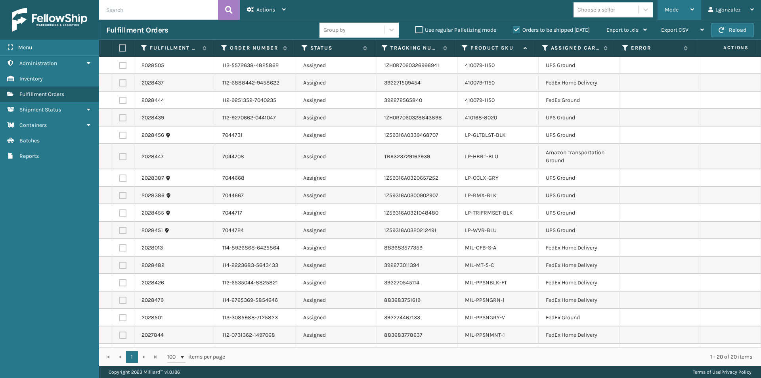
click at [686, 15] on div "Mode" at bounding box center [678, 10] width 29 height 20
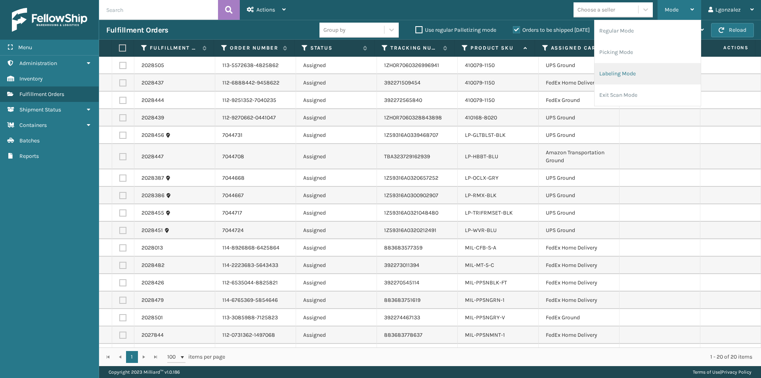
click at [624, 74] on li "Labeling Mode" at bounding box center [647, 73] width 106 height 21
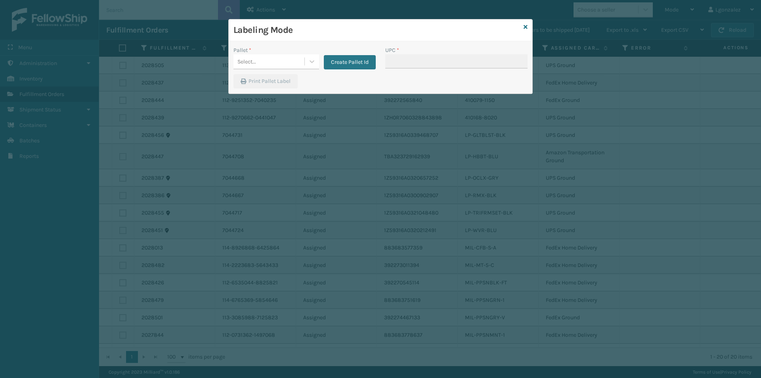
click at [300, 67] on div "Select..." at bounding box center [268, 61] width 71 height 13
click at [282, 85] on div "FDXG-PXZGW1DT3S" at bounding box center [276, 81] width 86 height 15
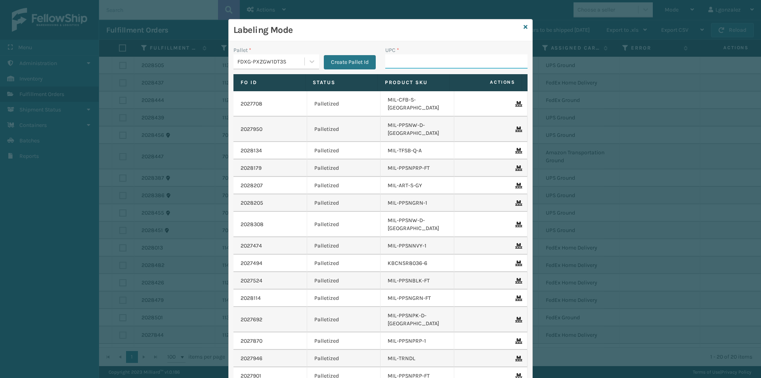
click at [425, 62] on input "UPC *" at bounding box center [456, 61] width 142 height 14
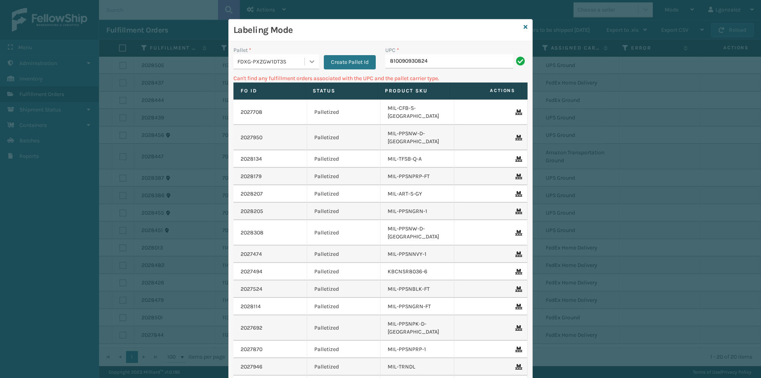
click at [312, 64] on icon at bounding box center [312, 61] width 8 height 8
click at [289, 99] on div "UPSG-7NSTGG4C1S" at bounding box center [276, 96] width 86 height 15
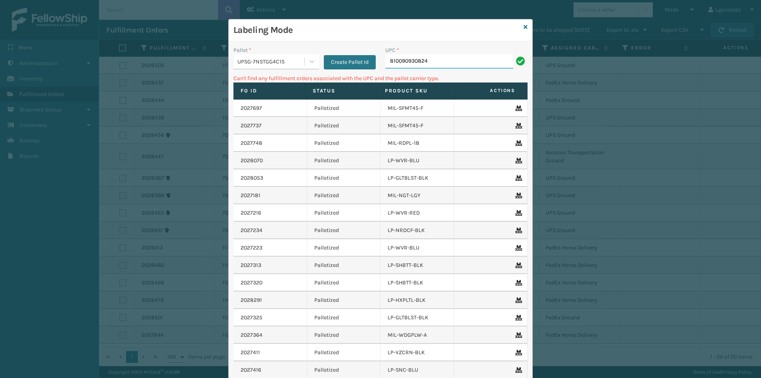
click at [476, 63] on input "810090930824" at bounding box center [449, 61] width 128 height 14
click at [391, 59] on input "068888006859" at bounding box center [449, 61] width 128 height 14
type input "68888006859"
click at [308, 62] on icon at bounding box center [312, 61] width 8 height 8
click at [276, 86] on div "FDXG-PXZGW1DT3S" at bounding box center [276, 81] width 86 height 15
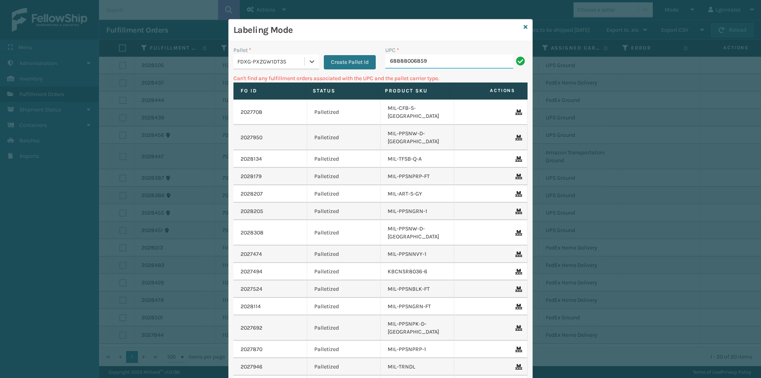
click at [450, 64] on input "68888006859" at bounding box center [449, 61] width 128 height 14
drag, startPoint x: 421, startPoint y: 59, endPoint x: 358, endPoint y: 75, distance: 64.6
click at [359, 75] on div "Pallet * FDXG-PXZGW1DT3S Create Pallet Id UPC * 68888006859 Can't find any fulf…" at bounding box center [380, 239] width 303 height 397
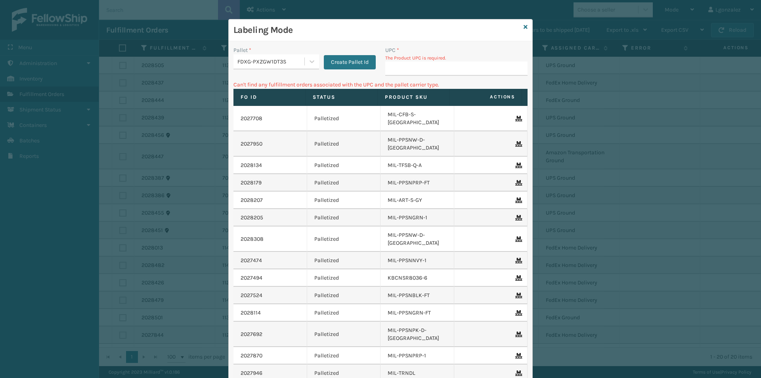
click at [519, 25] on div "Labeling Mode" at bounding box center [380, 30] width 303 height 22
click at [523, 27] on icon at bounding box center [525, 27] width 4 height 6
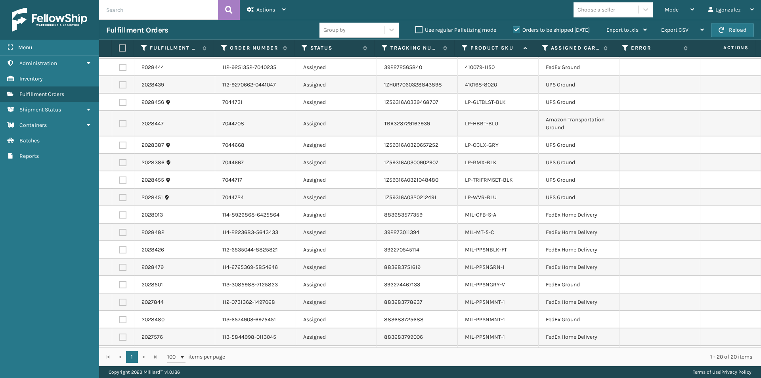
scroll to position [66, 0]
